Goal: Use online tool/utility: Utilize a website feature to perform a specific function

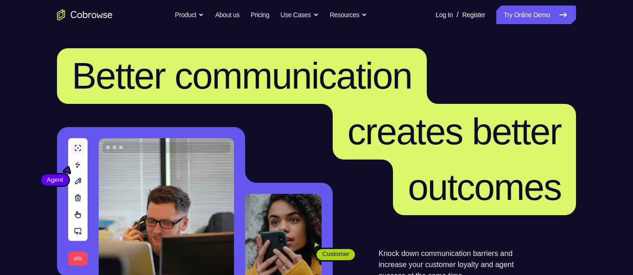
scroll to position [333, 0]
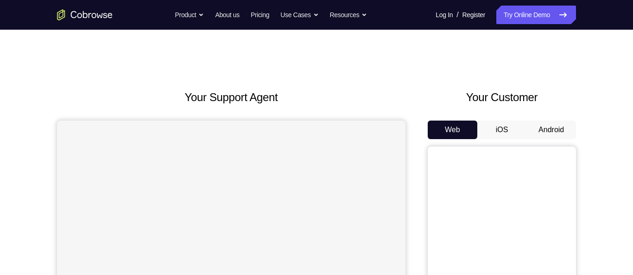
click at [558, 128] on button "Android" at bounding box center [551, 129] width 50 height 19
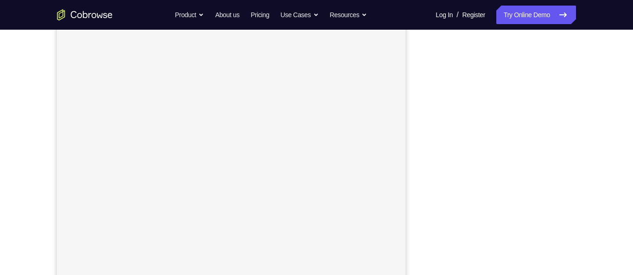
scroll to position [134, 0]
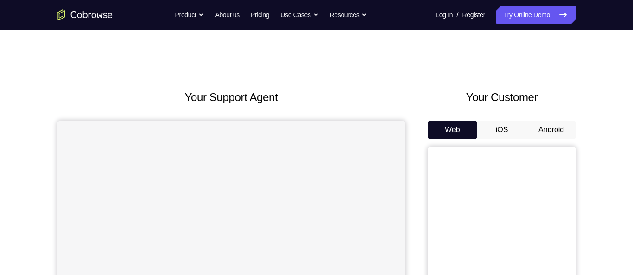
click at [551, 124] on button "Android" at bounding box center [551, 129] width 50 height 19
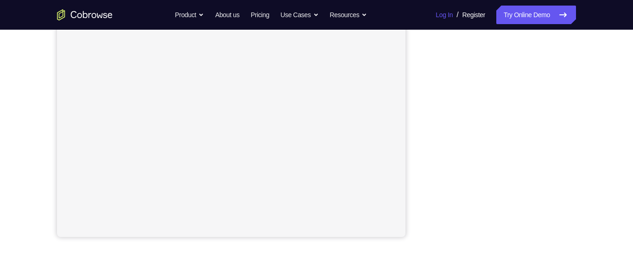
scroll to position [200, 0]
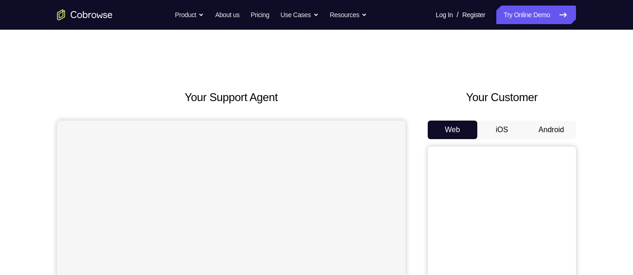
click at [558, 122] on button "Android" at bounding box center [551, 129] width 50 height 19
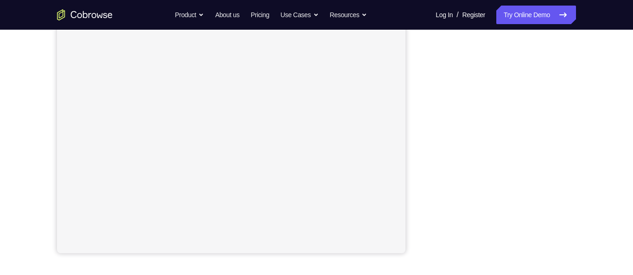
scroll to position [179, 0]
